Goal: Task Accomplishment & Management: Use online tool/utility

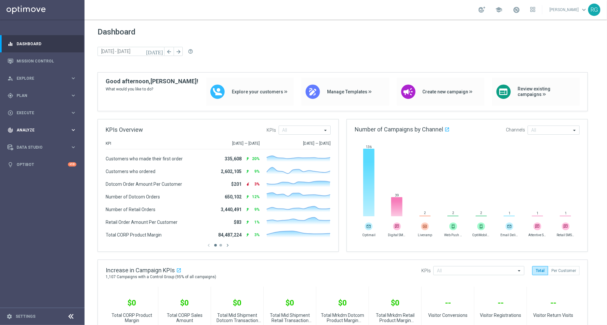
click at [20, 128] on span "Analyze" at bounding box center [44, 130] width 54 height 4
click at [26, 188] on accordion "BI Studio keyboard_arrow_right Campaigns Deliverability Emails Baseline Matchba…" at bounding box center [50, 192] width 67 height 10
click at [25, 190] on span "BI Studio" at bounding box center [40, 192] width 46 height 4
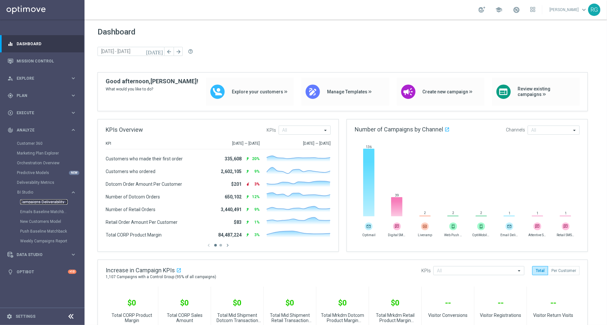
click at [41, 201] on link "Campaigns Deliverability" at bounding box center [43, 201] width 47 height 5
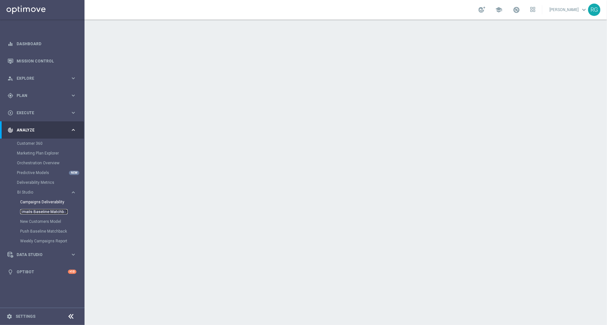
click at [39, 212] on link "Emails Baseline Matchback" at bounding box center [43, 211] width 47 height 5
click at [50, 202] on link "Campaigns Deliverability" at bounding box center [43, 201] width 47 height 5
click at [24, 212] on link "Emails Baseline Matchback" at bounding box center [43, 211] width 47 height 5
click at [39, 58] on link "Mission Control" at bounding box center [47, 60] width 60 height 17
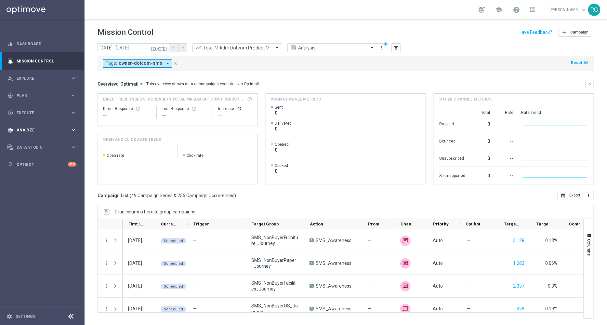
click at [21, 134] on div "track_changes Analyze keyboard_arrow_right" at bounding box center [42, 129] width 84 height 17
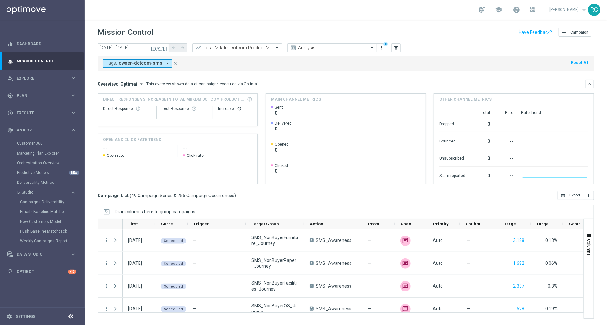
click at [39, 208] on div "Emails Baseline Matchback" at bounding box center [52, 212] width 64 height 10
click at [37, 209] on link "Emails Baseline Matchback" at bounding box center [43, 211] width 47 height 5
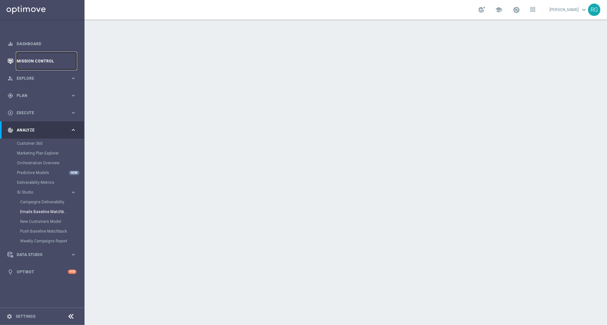
click at [41, 59] on link "Mission Control" at bounding box center [47, 60] width 60 height 17
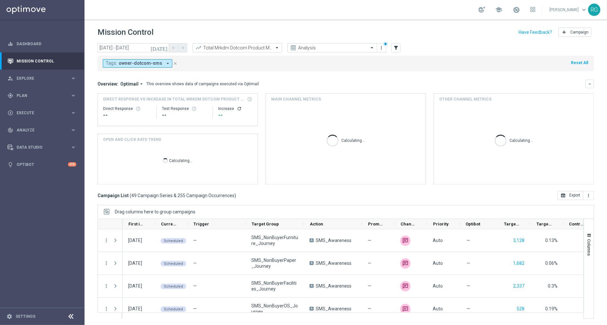
click at [165, 62] on icon "arrow_drop_down" at bounding box center [168, 63] width 6 height 6
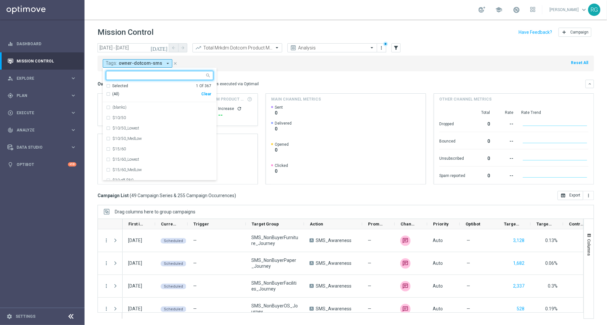
click at [0, 0] on div "Clear" at bounding box center [0, 0] width 0 height 0
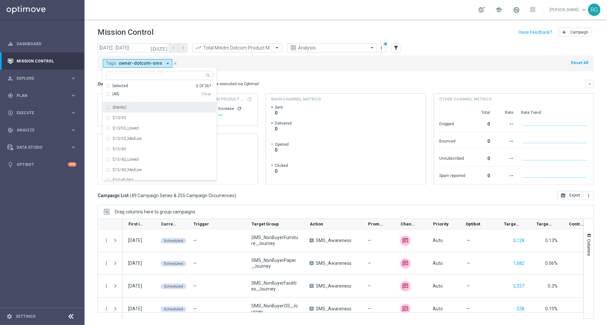
click at [127, 75] on input "text" at bounding box center [156, 76] width 95 height 6
click at [109, 109] on div "owner-dotcom" at bounding box center [159, 107] width 107 height 10
click at [107, 118] on div "owner-dotcom-dedicated" at bounding box center [159, 117] width 107 height 10
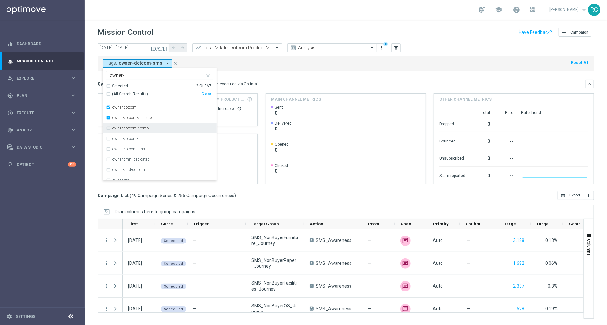
click at [109, 124] on div "owner-dotcom-promo" at bounding box center [159, 128] width 107 height 10
click at [124, 158] on label "owner-omni-dedicated" at bounding box center [130, 159] width 37 height 4
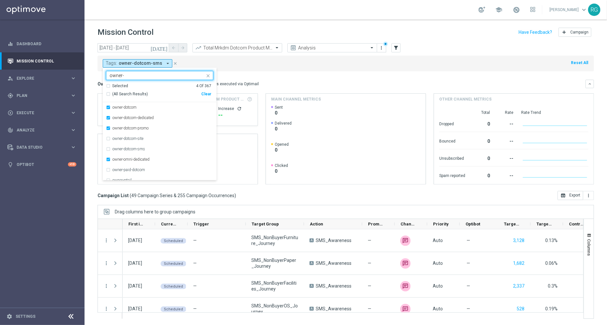
click at [130, 75] on input "owner-" at bounding box center [156, 76] width 95 height 6
click at [117, 155] on label "owner-retail" at bounding box center [121, 154] width 19 height 4
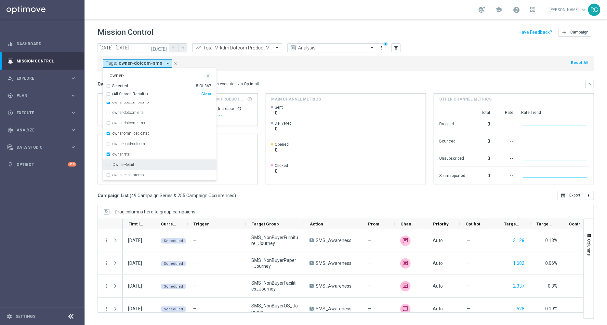
click at [117, 163] on label "Owner-Retail" at bounding box center [122, 164] width 21 height 4
click at [118, 171] on div "owner-retail-promo" at bounding box center [159, 175] width 107 height 10
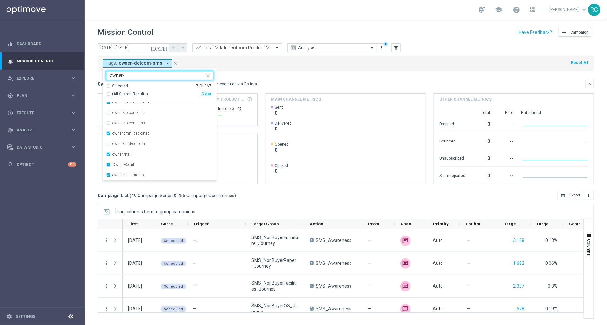
click at [135, 73] on input "owner-" at bounding box center [156, 76] width 95 height 6
type input "o"
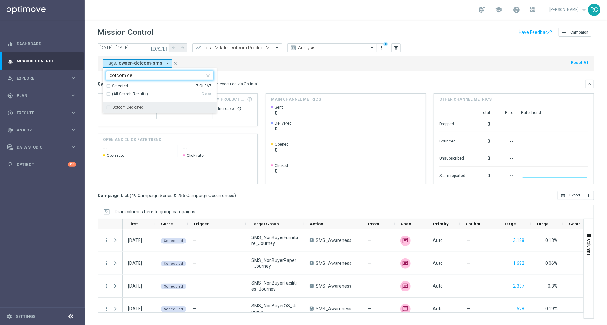
click at [126, 104] on div "Dotcom Dedicated" at bounding box center [159, 107] width 107 height 10
type input "dotcom de"
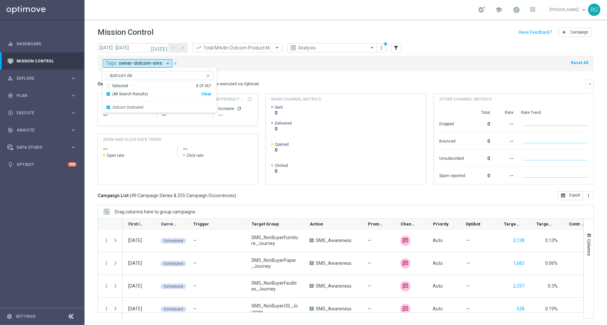
click at [272, 76] on mini-dashboard "Overview: Optimail arrow_drop_down This overview shows data of campaigns execut…" at bounding box center [345, 131] width 496 height 120
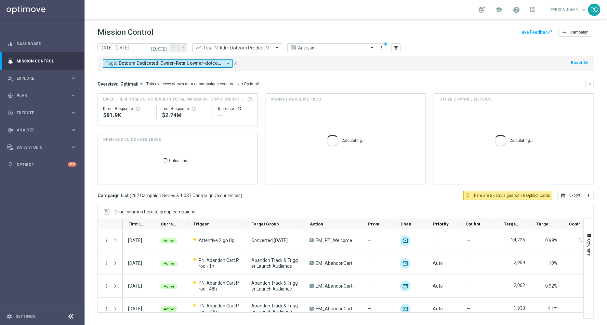
click at [227, 62] on icon "arrow_drop_down" at bounding box center [228, 63] width 6 height 6
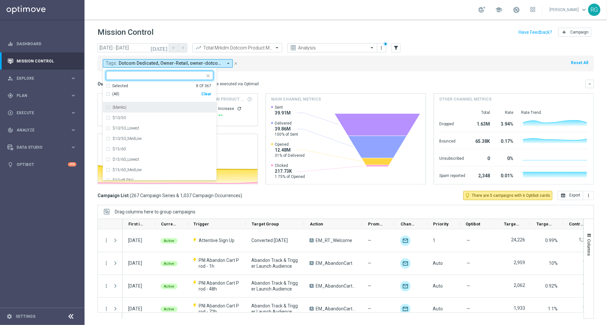
click at [107, 85] on div "Selected 8 Of 367" at bounding box center [158, 86] width 105 height 6
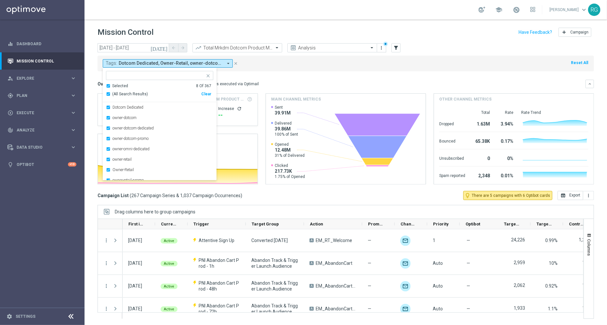
click at [283, 74] on mini-dashboard "Overview: Optimail arrow_drop_down This overview shows data of campaigns execut…" at bounding box center [345, 131] width 496 height 120
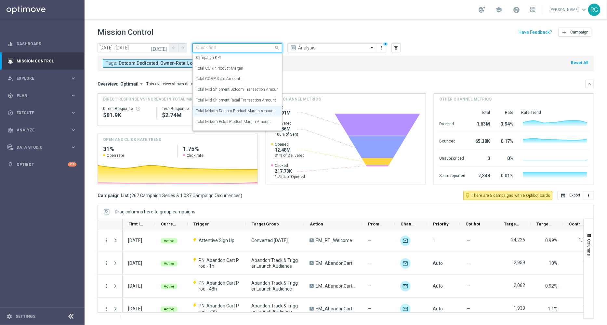
click at [220, 49] on input "text" at bounding box center [231, 48] width 70 height 6
click at [236, 90] on label "Total Mid Shipment Dotcom Transaction Amount" at bounding box center [238, 90] width 84 height 6
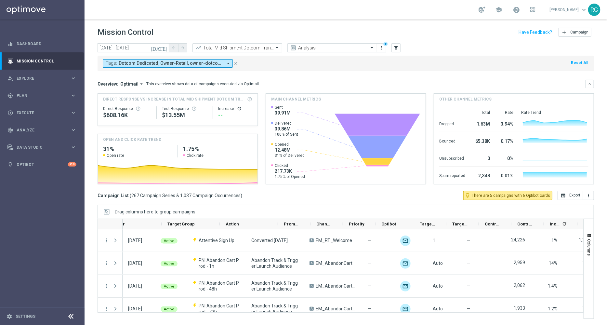
scroll to position [0, 84]
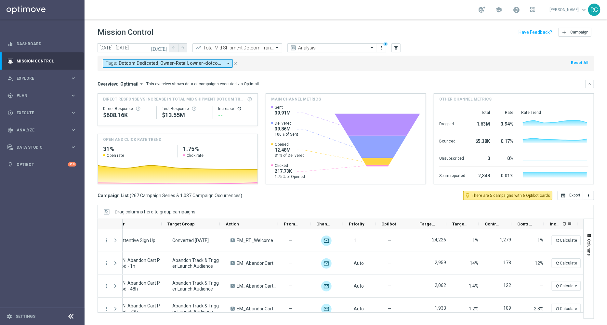
click at [563, 224] on icon "refresh" at bounding box center [563, 223] width 5 height 5
click at [162, 46] on icon "[DATE]" at bounding box center [159, 48] width 18 height 6
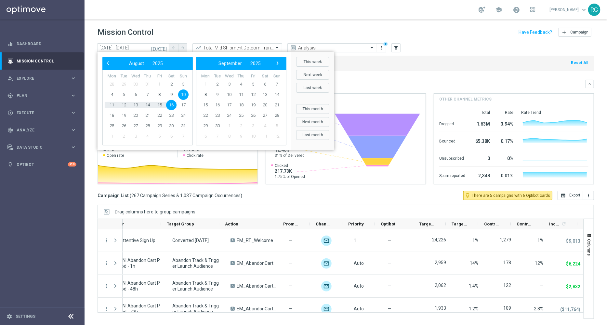
click at [318, 27] on div "Mission Control add Campaign" at bounding box center [345, 32] width 496 height 13
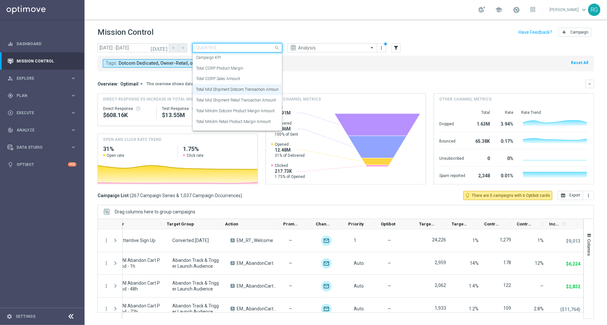
click at [252, 45] on input "text" at bounding box center [231, 48] width 70 height 6
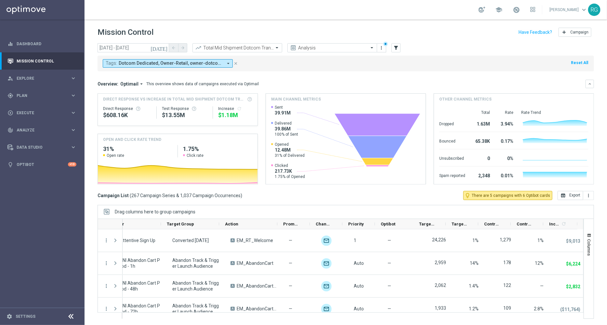
click at [348, 15] on div "school [PERSON_NAME] keyboard_arrow_down RG" at bounding box center [345, 9] width 522 height 19
click at [588, 197] on icon "more_vert" at bounding box center [587, 195] width 5 height 5
click at [570, 209] on span "Export with occurrences" at bounding box center [567, 206] width 44 height 5
click at [250, 42] on header "Mission Control add Campaign" at bounding box center [345, 31] width 522 height 24
click at [244, 45] on input "text" at bounding box center [231, 48] width 70 height 6
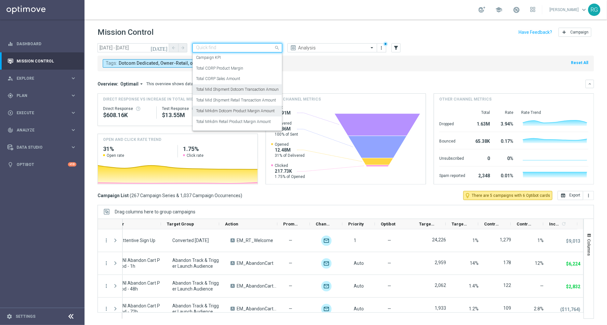
click at [232, 112] on label "Total Mrkdm Dotcom Product Margin Amount" at bounding box center [235, 111] width 79 height 6
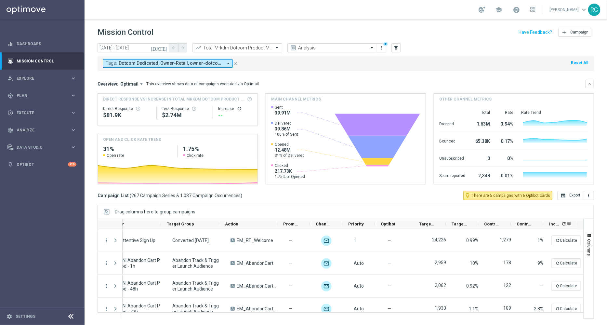
click at [565, 226] on span "refresh" at bounding box center [563, 223] width 6 height 7
click at [586, 199] on div "[DATE] [DATE] - [DATE] arrow_back arrow_forward Total Mrkdm Dotcom Product Marg…" at bounding box center [345, 181] width 522 height 276
click at [590, 197] on icon "more_vert" at bounding box center [587, 195] width 5 height 5
click at [578, 206] on span "Export with occurrences" at bounding box center [567, 206] width 44 height 5
click at [200, 58] on div "Tags: Dotcom Dedicated, Owner-Retail, owner-dotcom, owner-dotcom-dedicated, own…" at bounding box center [345, 64] width 496 height 16
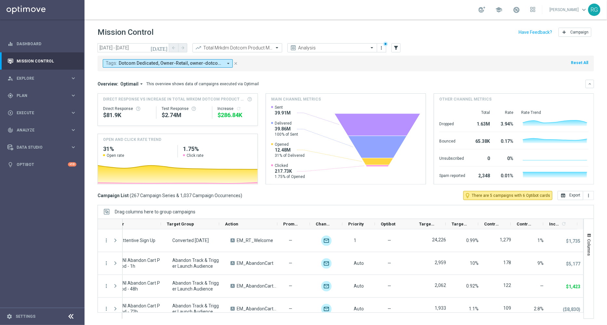
click at [231, 61] on icon "arrow_drop_down" at bounding box center [228, 63] width 6 height 6
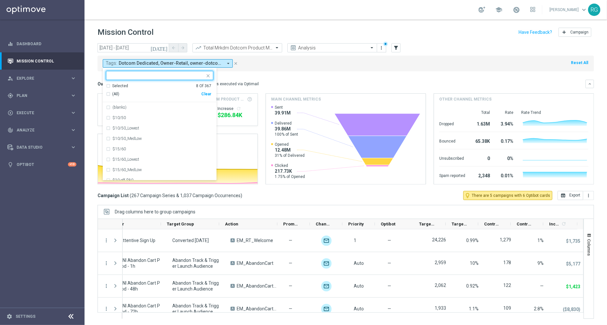
click at [110, 83] on div "Selected 8 Of 367" at bounding box center [158, 86] width 105 height 6
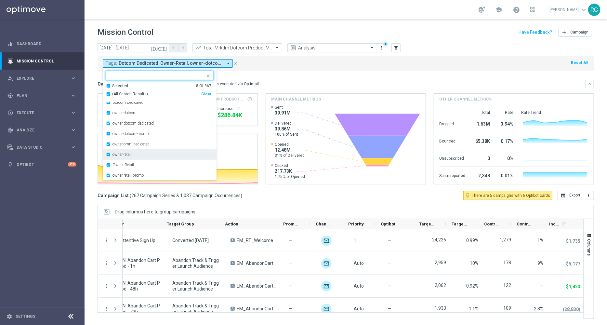
click at [107, 154] on div "owner-retail" at bounding box center [159, 154] width 107 height 10
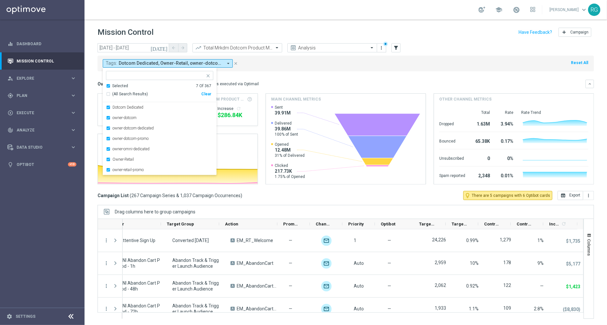
scroll to position [0, 0]
click at [109, 168] on div "owner-retail-promo" at bounding box center [159, 169] width 107 height 10
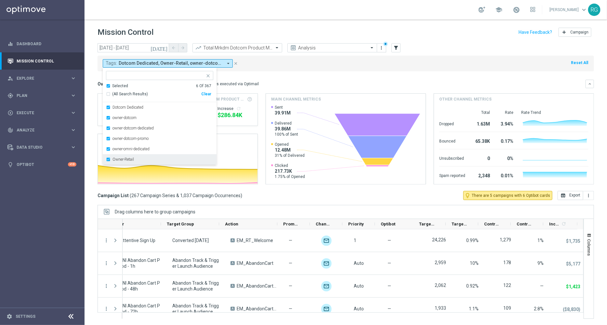
click at [107, 159] on div "Owner-Retail" at bounding box center [159, 159] width 107 height 10
click at [328, 68] on div "Tags: Dotcom Dedicated, Owner-Retail, owner-dotcom, owner-dotcom-dedicated, own…" at bounding box center [345, 64] width 496 height 16
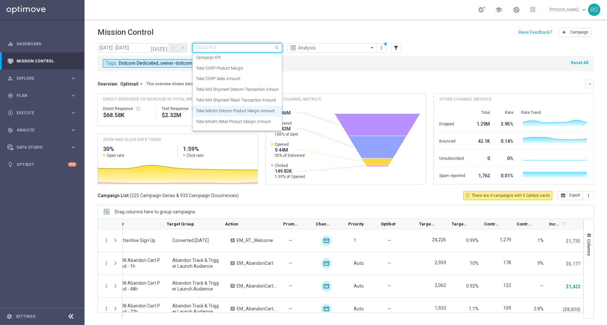
click at [253, 49] on input "text" at bounding box center [231, 48] width 70 height 6
click at [245, 88] on label "Total Mid Shipment Dotcom Transaction Amount" at bounding box center [238, 90] width 84 height 6
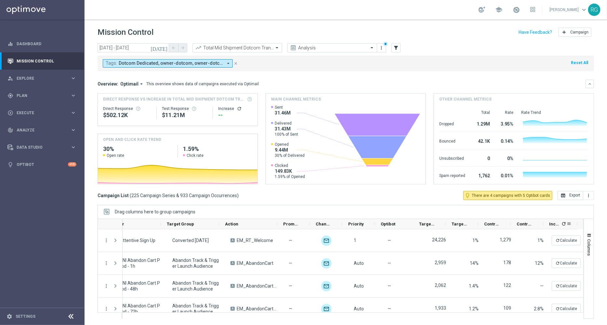
click at [563, 223] on icon "refresh" at bounding box center [563, 223] width 5 height 5
click at [225, 64] on icon "arrow_drop_down" at bounding box center [228, 63] width 6 height 6
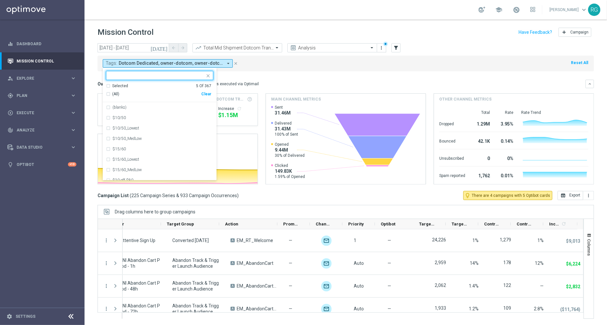
click at [110, 86] on div "Selected 5 Of 367" at bounding box center [158, 86] width 105 height 6
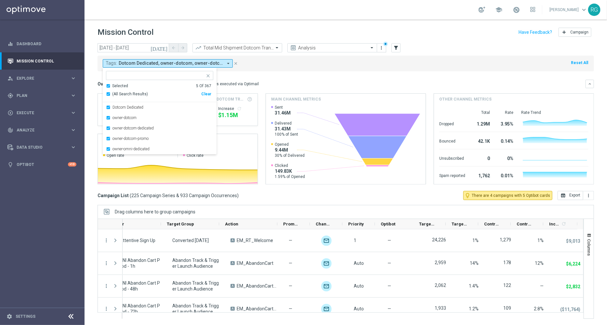
click at [357, 67] on div "Tags: Dotcom Dedicated, owner-dotcom, owner-dotcom-dedicated, owner-dotcom-prom…" at bounding box center [345, 64] width 496 height 16
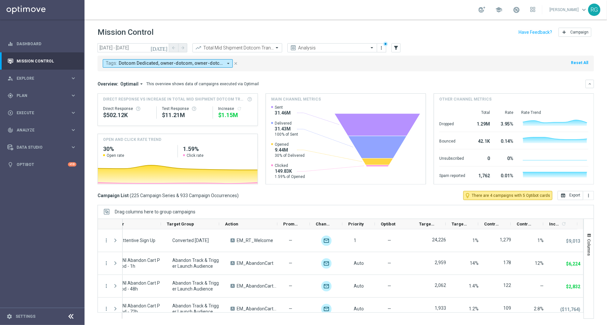
click at [163, 46] on icon "[DATE]" at bounding box center [159, 48] width 18 height 6
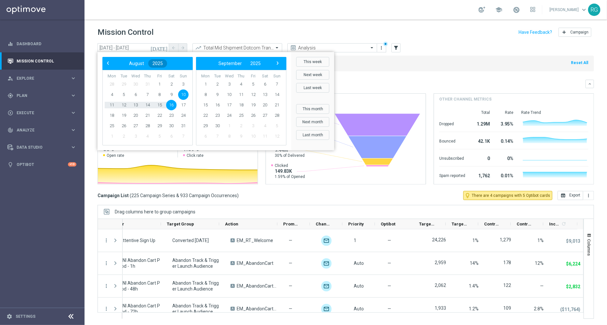
click at [156, 63] on span "2025" at bounding box center [157, 63] width 10 height 5
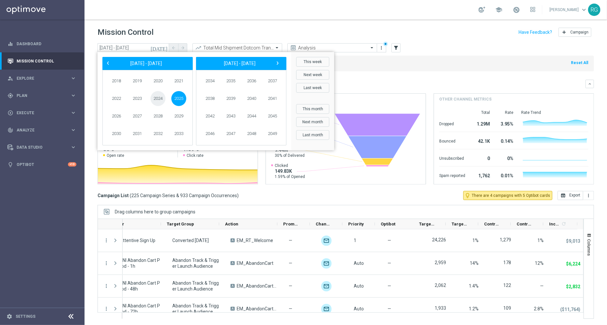
click at [159, 97] on span "2024" at bounding box center [157, 98] width 15 height 15
click at [237, 116] on span "August" at bounding box center [238, 115] width 28 height 9
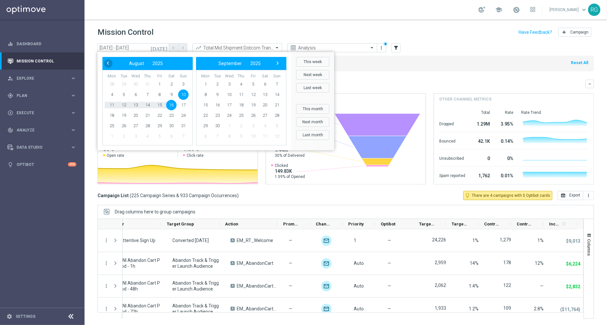
click at [108, 59] on span "‹" at bounding box center [108, 63] width 8 height 8
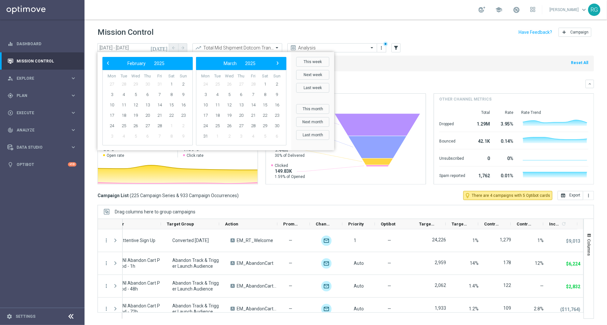
click at [108, 59] on span "‹" at bounding box center [108, 63] width 8 height 8
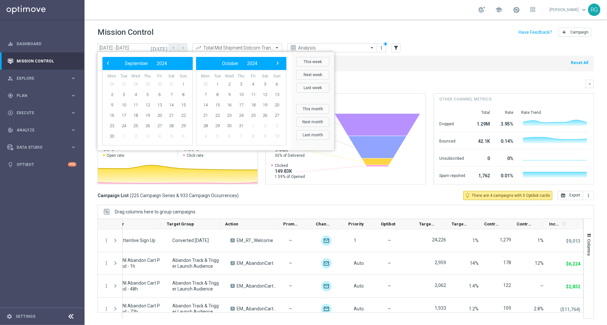
click at [108, 59] on span "‹" at bounding box center [108, 63] width 8 height 8
click at [275, 94] on span "11" at bounding box center [277, 94] width 10 height 10
click at [172, 105] on span "17" at bounding box center [171, 105] width 10 height 10
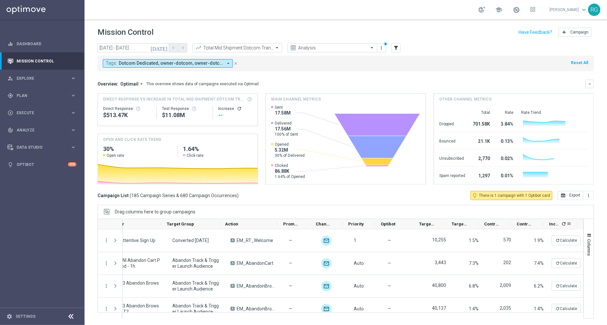
click at [564, 224] on icon "refresh" at bounding box center [563, 223] width 5 height 5
click at [229, 61] on icon "arrow_drop_down" at bounding box center [228, 63] width 6 height 6
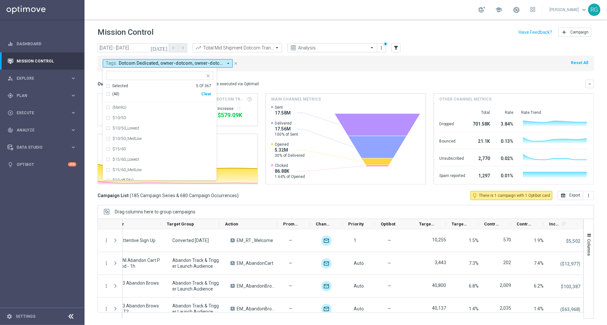
click at [284, 73] on mini-dashboard "Overview: Optimail arrow_drop_down This overview shows data of campaigns execut…" at bounding box center [345, 131] width 496 height 120
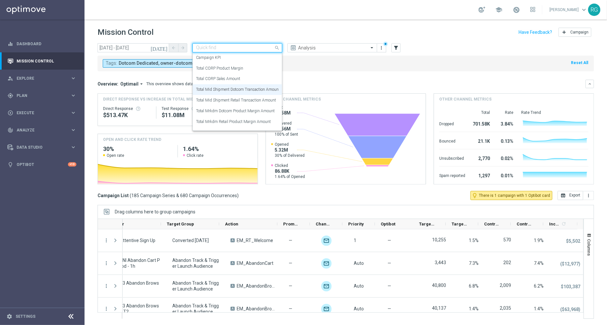
click at [249, 47] on input "text" at bounding box center [231, 48] width 70 height 6
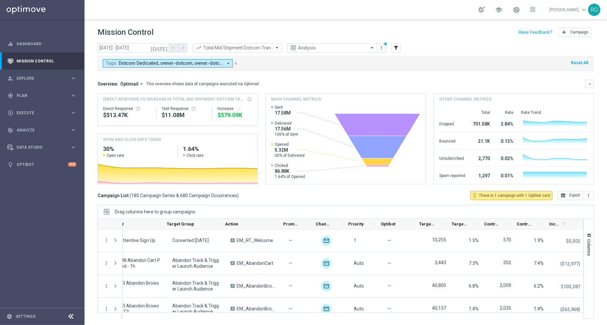
click at [348, 77] on mini-dashboard "Overview: Optimail arrow_drop_down This overview shows data of campaigns execut…" at bounding box center [345, 131] width 496 height 120
click at [167, 43] on button "[DATE]" at bounding box center [158, 48] width 19 height 10
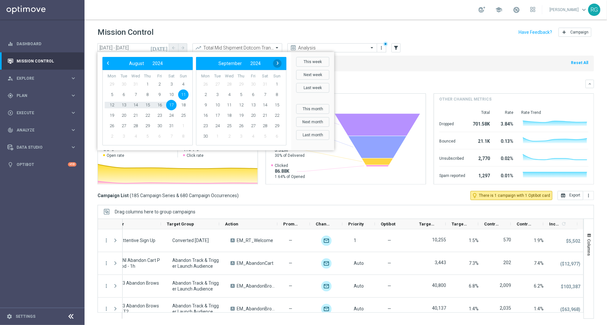
click at [276, 64] on span "›" at bounding box center [277, 63] width 8 height 8
click at [279, 92] on span "10" at bounding box center [277, 94] width 10 height 10
click at [170, 104] on span "16" at bounding box center [171, 105] width 10 height 10
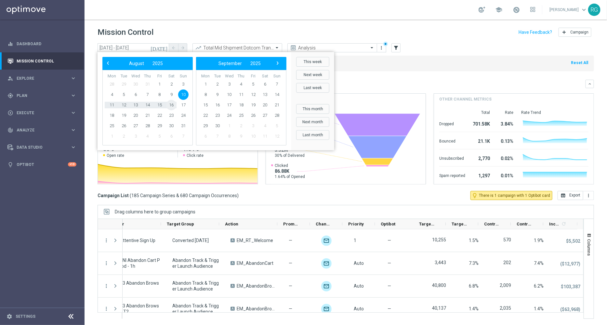
type input "[DATE] - [DATE]"
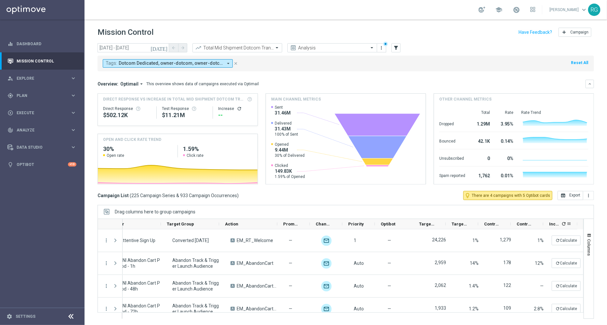
click at [562, 223] on icon "refresh" at bounding box center [563, 223] width 5 height 5
click at [212, 62] on span "Dotcom Dedicated, owner-dotcom, owner-dotcom-dedicated, owner-dotcom-promo, own…" at bounding box center [171, 63] width 104 height 6
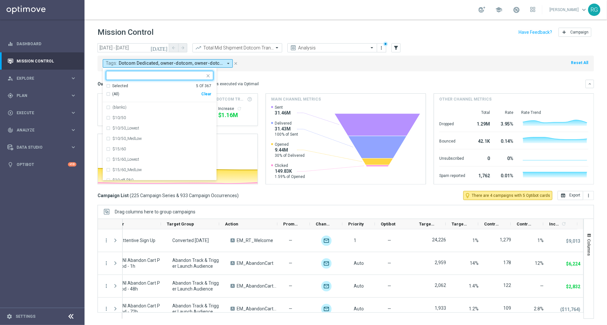
click at [107, 85] on div "Selected 5 Of 367" at bounding box center [158, 86] width 105 height 6
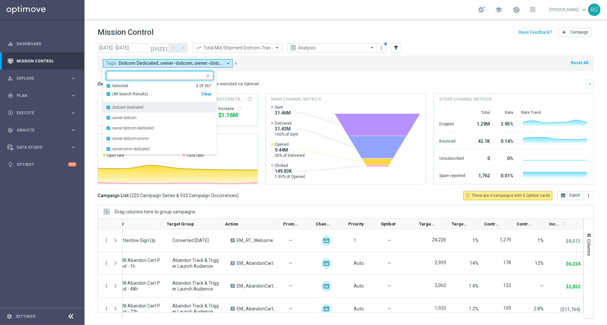
click at [108, 107] on div "Dotcom Dedicated" at bounding box center [159, 107] width 107 height 10
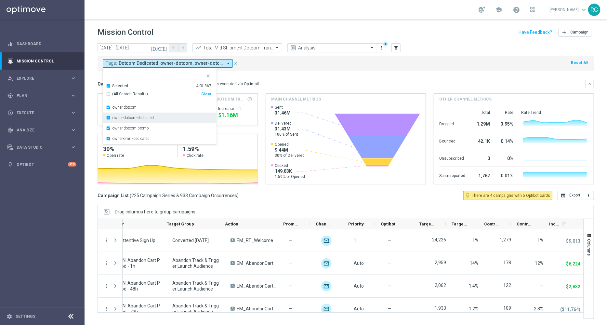
click at [109, 116] on div "owner-dotcom-dedicated" at bounding box center [159, 117] width 107 height 10
click at [107, 127] on div "owner-omni-dedicated" at bounding box center [159, 128] width 107 height 10
click at [314, 65] on div "Tags: Dotcom Dedicated, owner-dotcom, owner-dotcom-dedicated, owner-dotcom-prom…" at bounding box center [345, 64] width 496 height 16
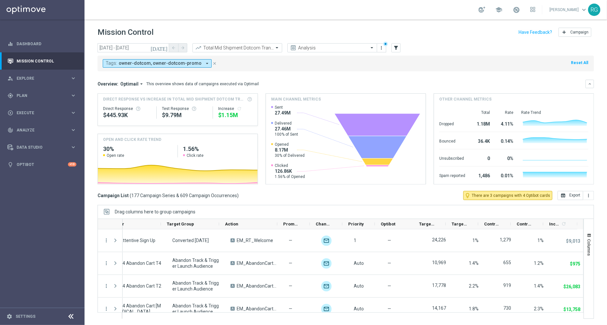
click at [204, 63] on icon "arrow_drop_down" at bounding box center [207, 63] width 6 height 6
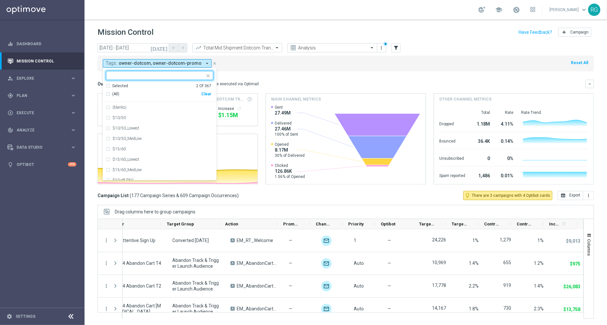
click at [108, 86] on div "Selected 2 Of 367" at bounding box center [158, 86] width 105 height 6
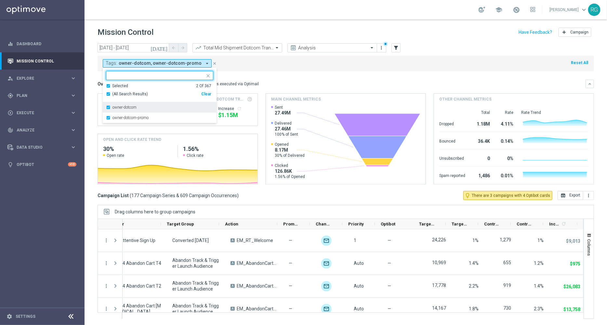
click at [107, 107] on div "owner-dotcom" at bounding box center [159, 107] width 107 height 10
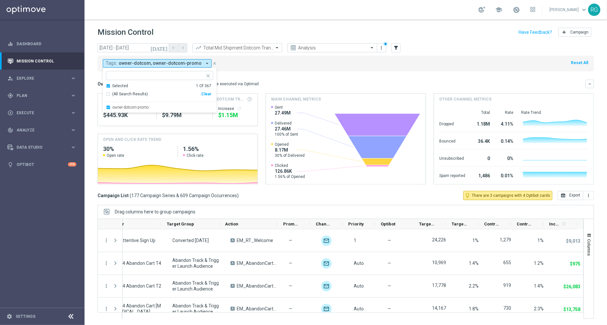
click at [266, 74] on mini-dashboard "Overview: Optimail arrow_drop_down This overview shows data of campaigns execut…" at bounding box center [345, 131] width 496 height 120
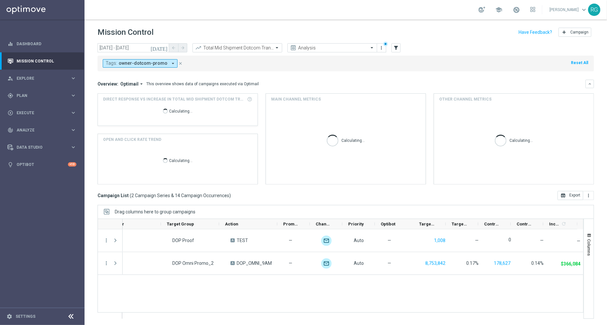
scroll to position [0, 78]
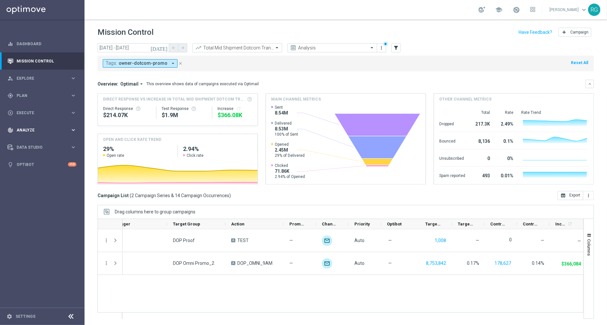
click at [19, 130] on span "Analyze" at bounding box center [44, 130] width 54 height 4
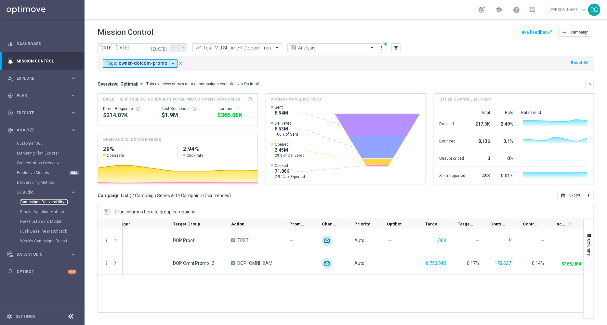
click at [37, 202] on link "Campaigns Deliverability" at bounding box center [43, 201] width 47 height 5
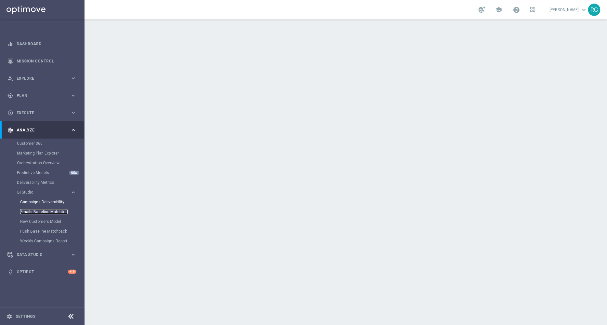
click at [43, 211] on link "Emails Baseline Matchback" at bounding box center [43, 211] width 47 height 5
click at [51, 58] on link "Mission Control" at bounding box center [47, 60] width 60 height 17
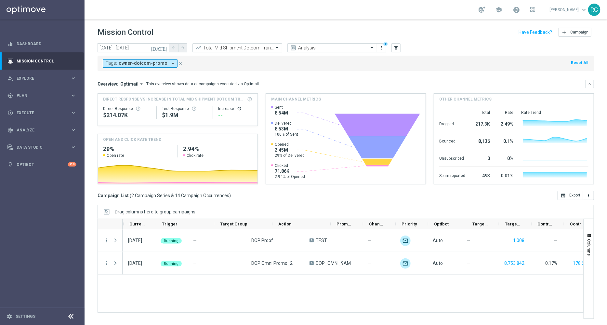
scroll to position [0, 78]
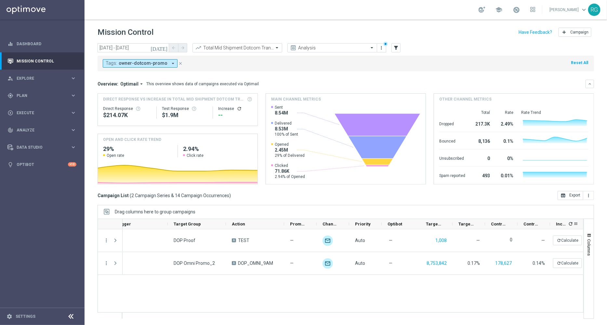
click at [570, 222] on icon "refresh" at bounding box center [570, 223] width 5 height 5
click at [170, 64] on icon "arrow_drop_down" at bounding box center [173, 63] width 6 height 6
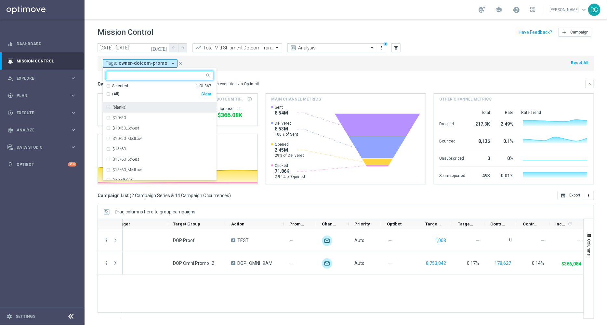
click at [294, 73] on mini-dashboard "Overview: Optimail arrow_drop_down This overview shows data of campaigns execut…" at bounding box center [345, 131] width 496 height 120
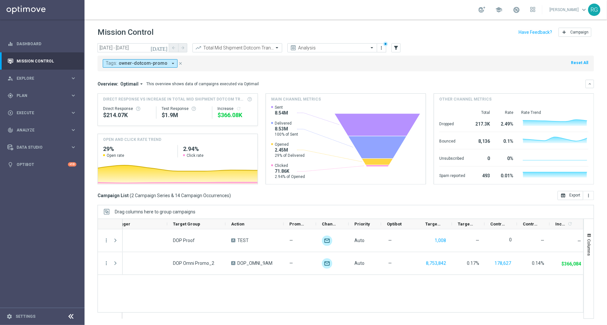
click at [146, 62] on span "owner-dotcom-promo" at bounding box center [143, 63] width 49 height 6
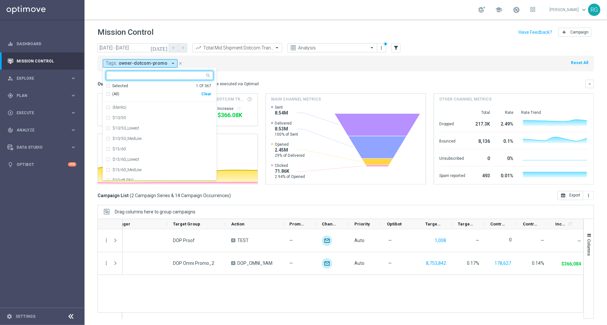
click at [134, 79] on div at bounding box center [157, 76] width 96 height 6
click at [107, 132] on div "owner-omni-dedicated" at bounding box center [159, 133] width 107 height 10
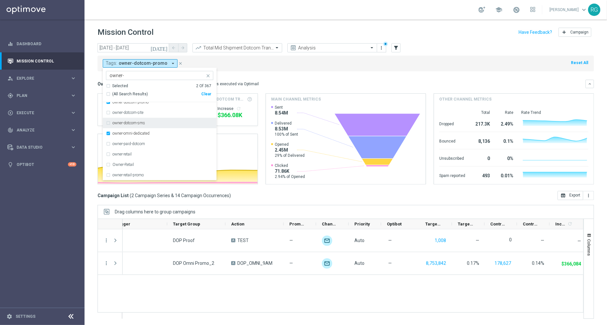
scroll to position [0, 0]
click at [105, 118] on div "owner-dotcom-dedicated" at bounding box center [160, 117] width 114 height 10
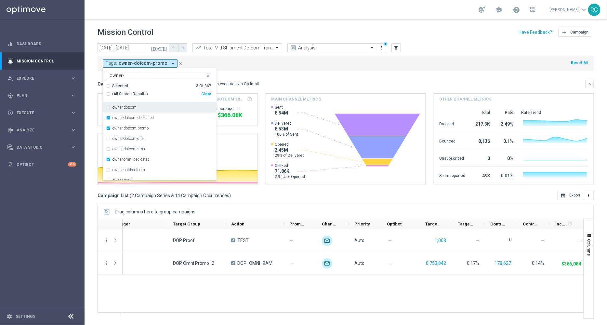
click at [128, 75] on input "owner-" at bounding box center [156, 76] width 95 height 6
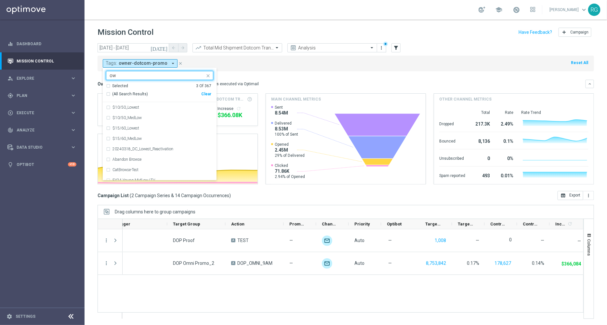
type input "o"
click at [147, 161] on div "Dotcom Dedicated" at bounding box center [159, 164] width 107 height 10
type input "dotcom"
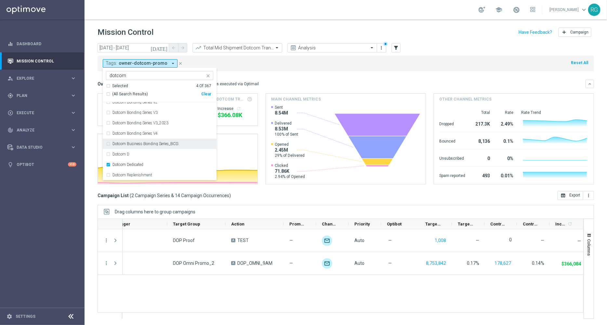
click at [323, 68] on div "Tags: owner-dotcom-promo arrow_drop_down Selected 4 of 367 dotcom Selected 4 Of…" at bounding box center [345, 64] width 496 height 16
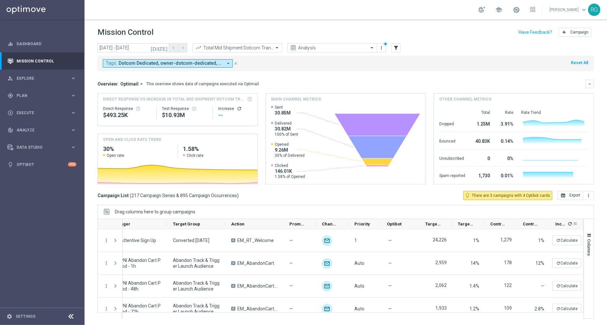
click at [573, 222] on span at bounding box center [574, 223] width 5 height 5
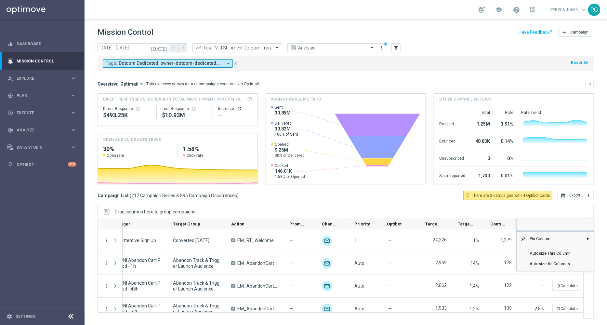
click at [572, 207] on div "Drag columns here to group campaigns" at bounding box center [345, 212] width 496 height 14
click at [570, 224] on icon "refresh" at bounding box center [569, 223] width 5 height 5
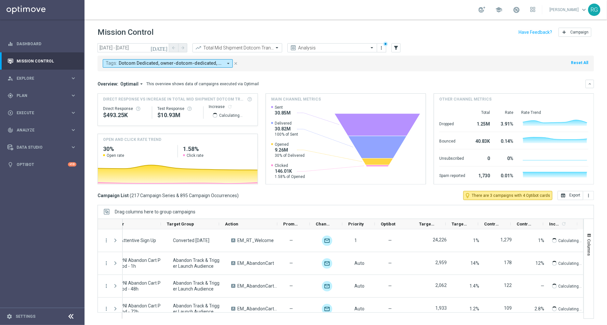
scroll to position [0, 84]
